Goal: Transaction & Acquisition: Purchase product/service

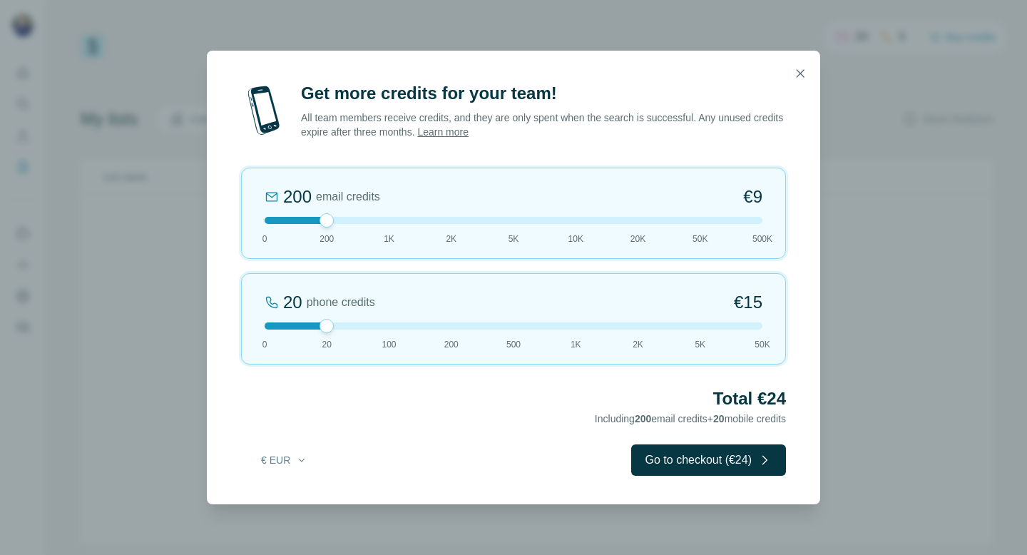
click at [350, 223] on div at bounding box center [514, 220] width 498 height 7
click at [352, 223] on div at bounding box center [514, 220] width 498 height 7
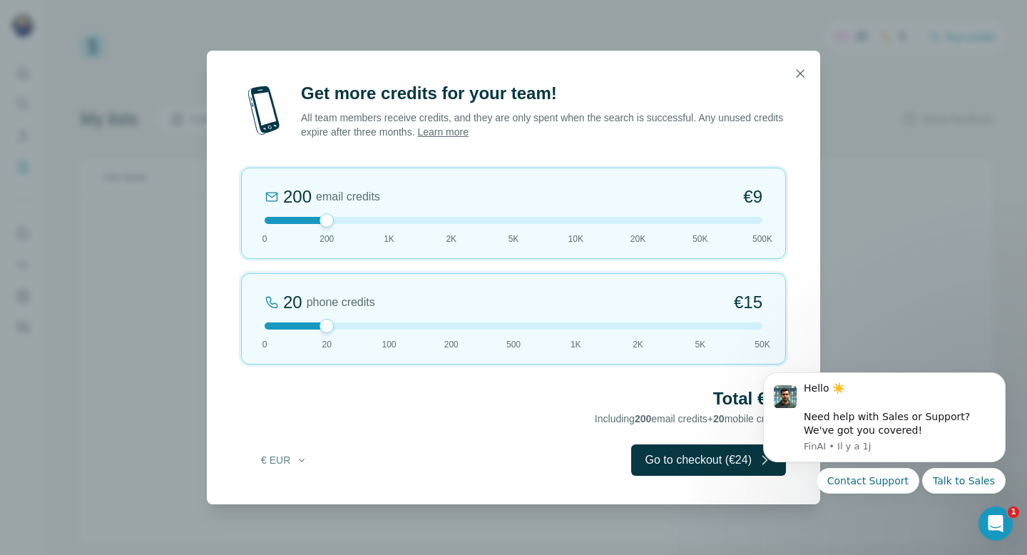
drag, startPoint x: 328, startPoint y: 220, endPoint x: 348, endPoint y: 220, distance: 20.0
click at [348, 220] on div at bounding box center [514, 220] width 498 height 7
drag, startPoint x: 328, startPoint y: 220, endPoint x: 358, endPoint y: 220, distance: 30.0
click at [358, 220] on div at bounding box center [514, 220] width 498 height 7
click at [1003, 373] on icon "Dismiss notification" at bounding box center [1002, 377] width 8 height 8
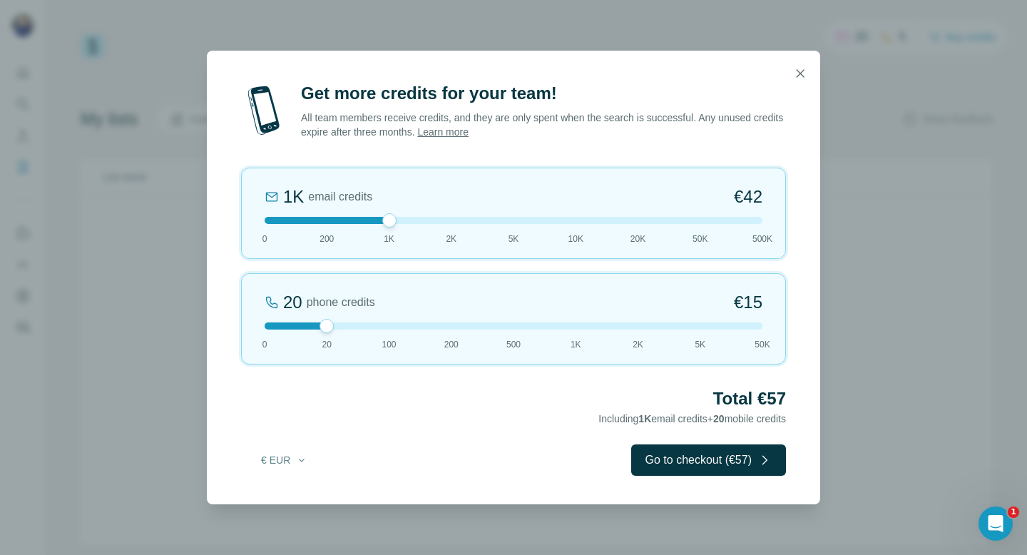
click at [359, 218] on div at bounding box center [514, 220] width 498 height 7
click at [343, 220] on div at bounding box center [514, 220] width 498 height 7
click at [360, 220] on div at bounding box center [514, 220] width 498 height 7
click at [335, 220] on div at bounding box center [514, 220] width 498 height 7
click at [344, 221] on div at bounding box center [514, 220] width 498 height 7
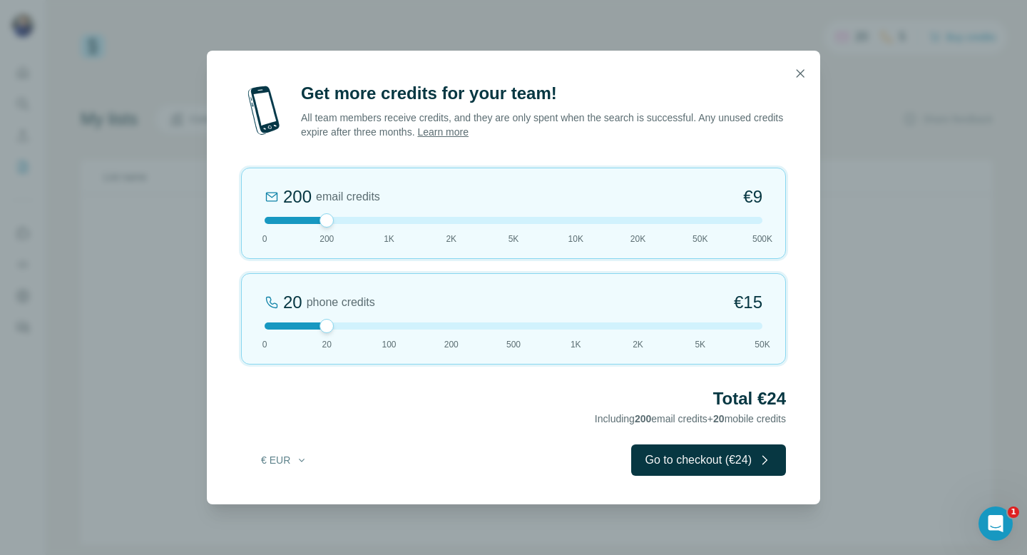
click at [377, 220] on div at bounding box center [514, 220] width 498 height 7
click at [703, 454] on button "Go to checkout (€57)" at bounding box center [708, 460] width 155 height 31
